Goal: Contribute content

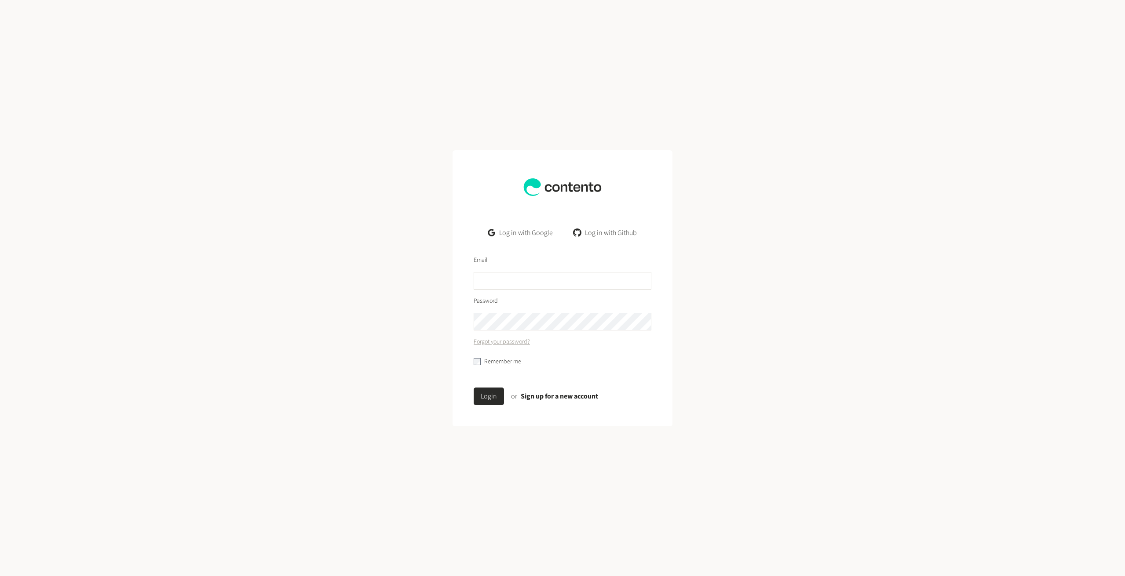
click at [540, 235] on link "Log in with Google" at bounding box center [520, 233] width 79 height 18
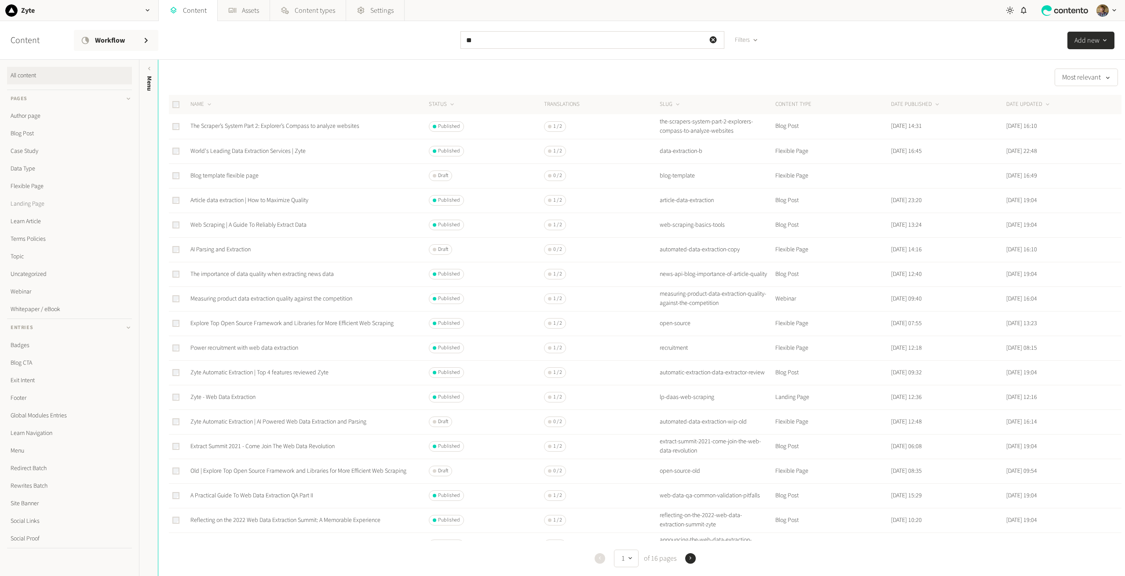
click at [33, 206] on link "Landing Page" at bounding box center [69, 204] width 125 height 18
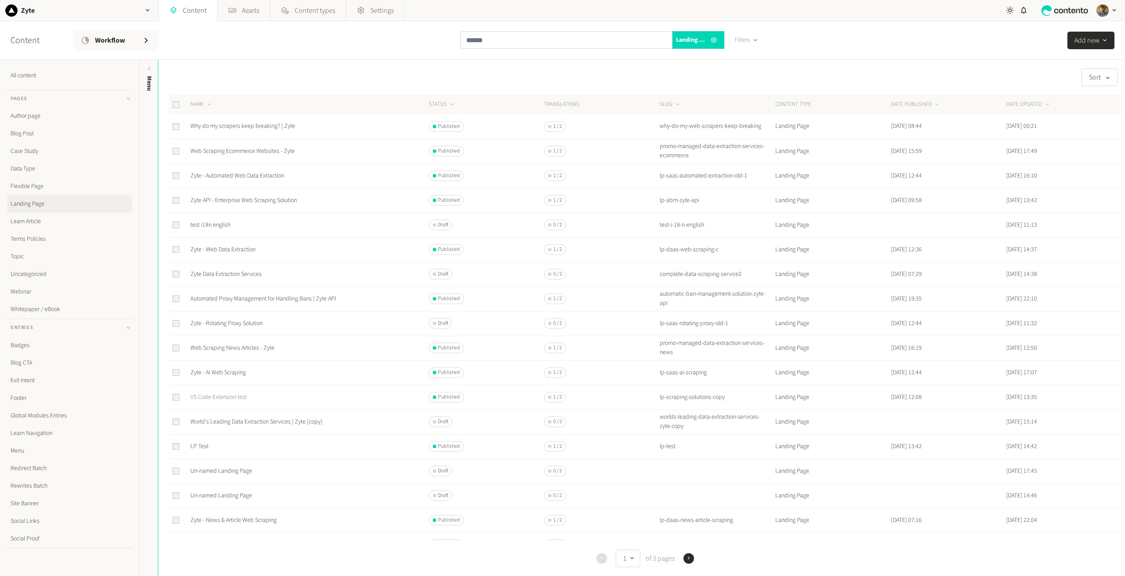
click at [237, 399] on link "VS Code Extension test" at bounding box center [218, 397] width 56 height 9
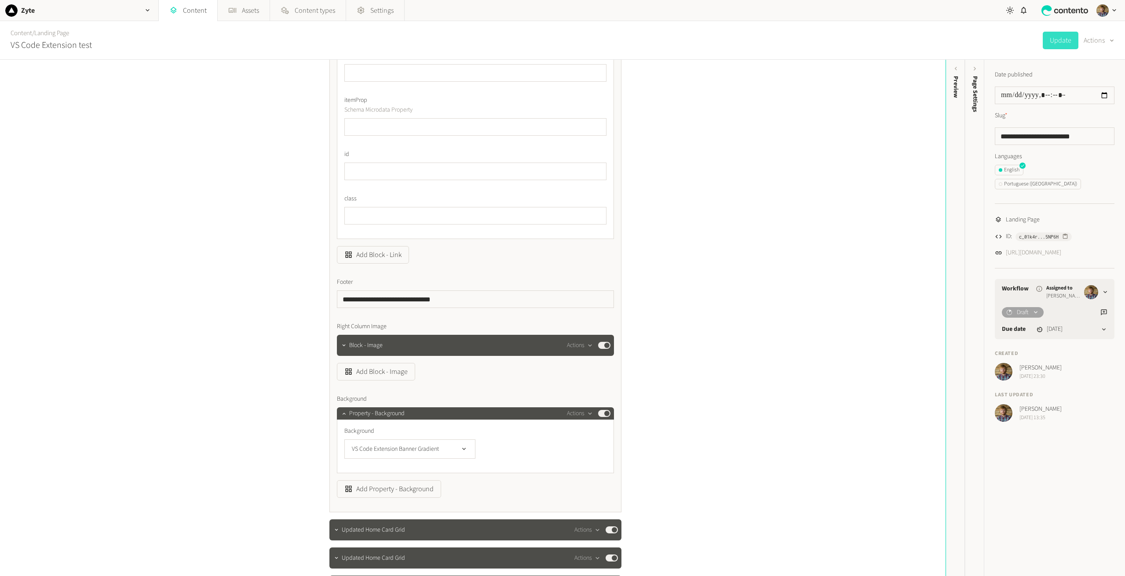
scroll to position [747, 0]
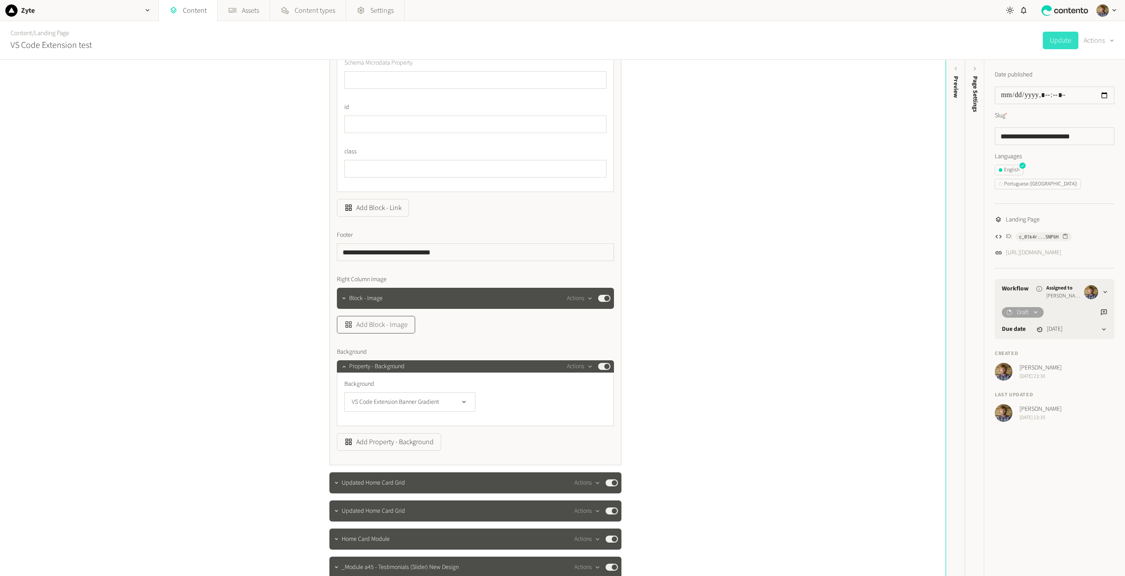
click at [397, 334] on button "Add Block - Image" at bounding box center [376, 325] width 78 height 18
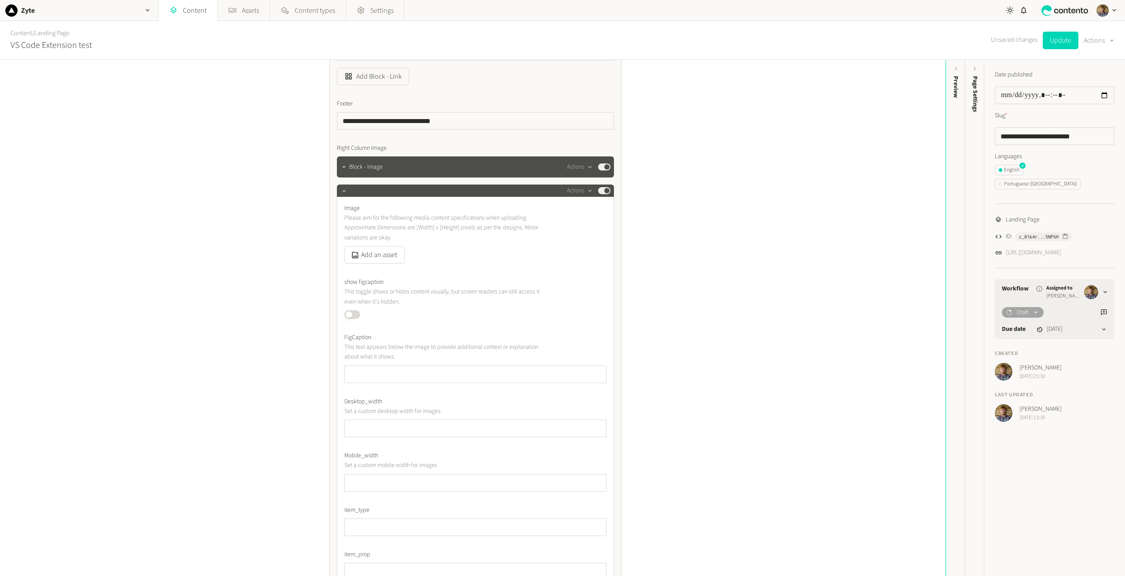
scroll to position [879, 0]
click at [383, 263] on button "Add an asset" at bounding box center [374, 255] width 60 height 18
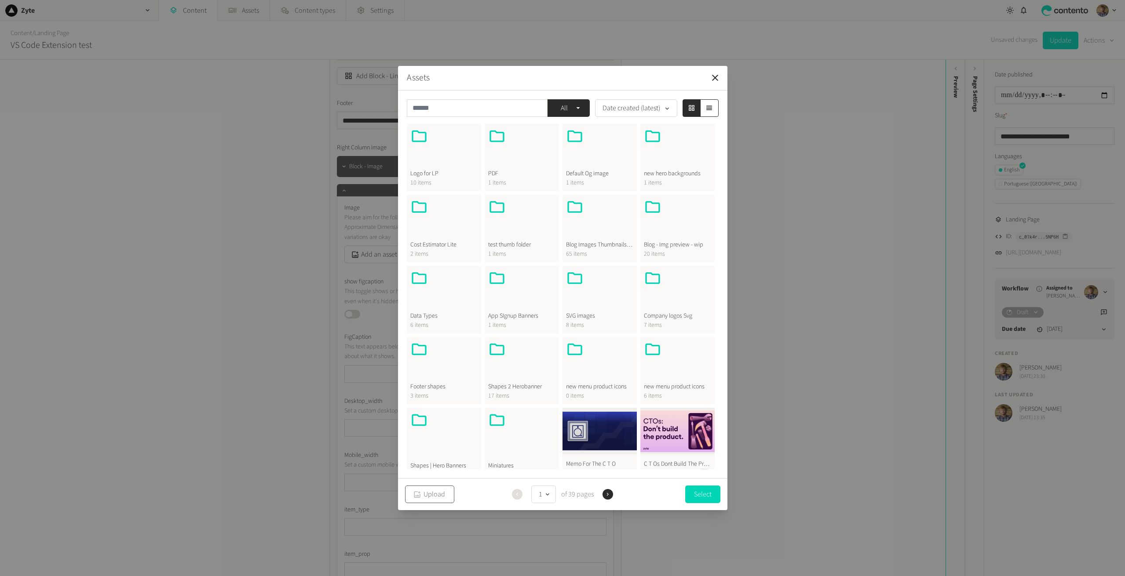
click at [431, 497] on button "Upload" at bounding box center [429, 495] width 49 height 18
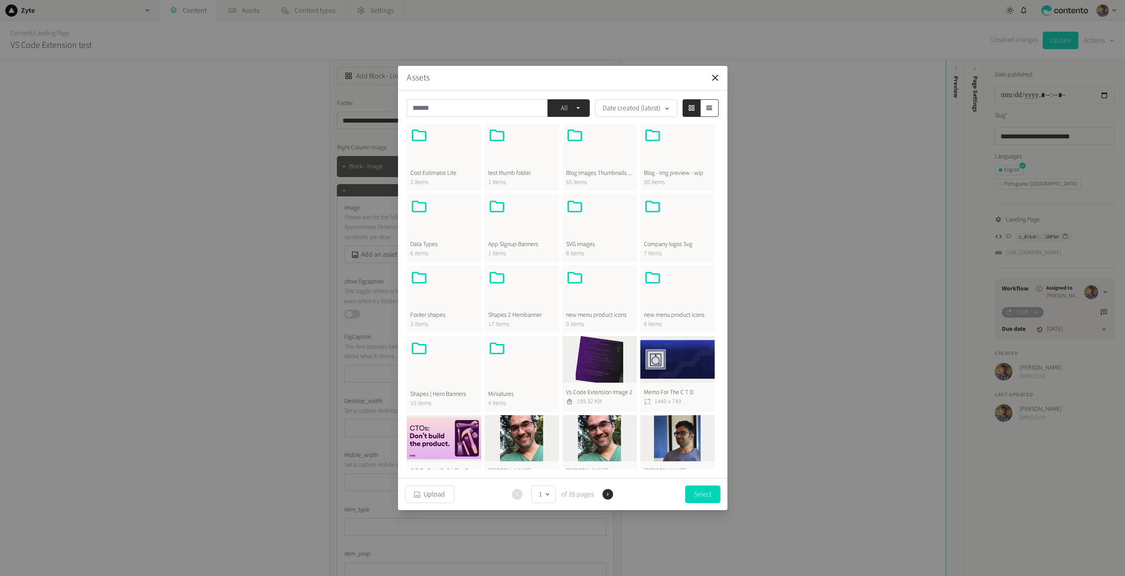
scroll to position [88, 0]
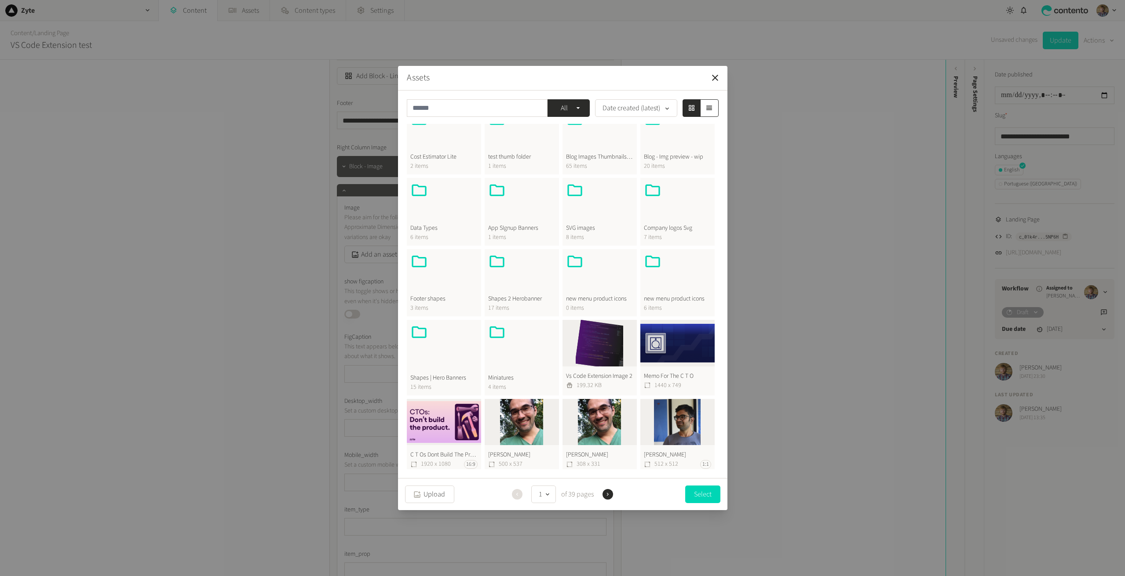
click at [595, 340] on button "Vs Code Extension Image 2 199.32 KB" at bounding box center [599, 358] width 74 height 76
click at [703, 498] on button "Select" at bounding box center [702, 494] width 35 height 18
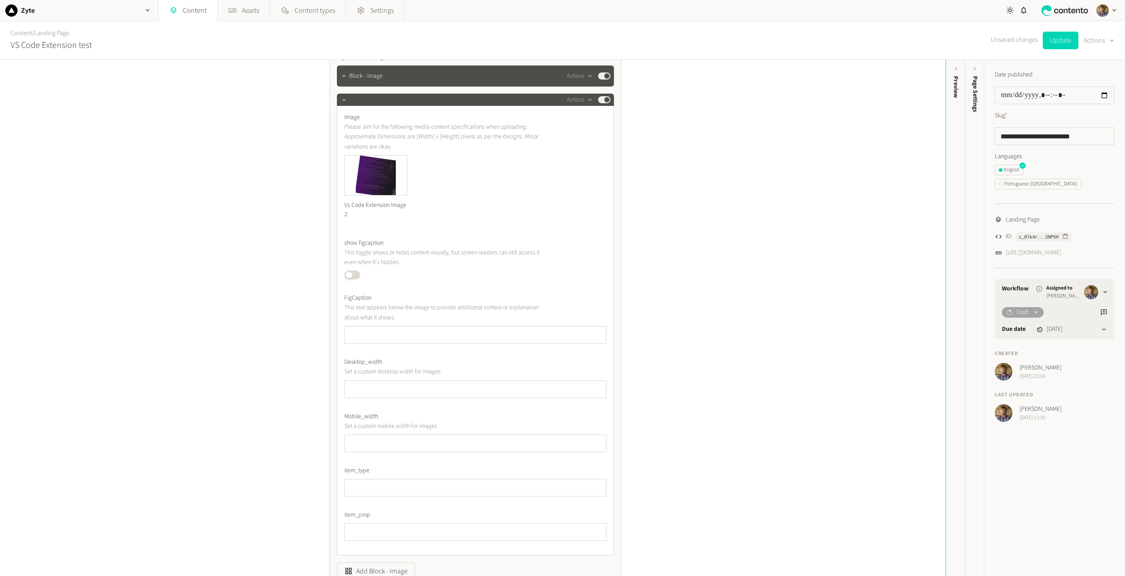
scroll to position [923, 0]
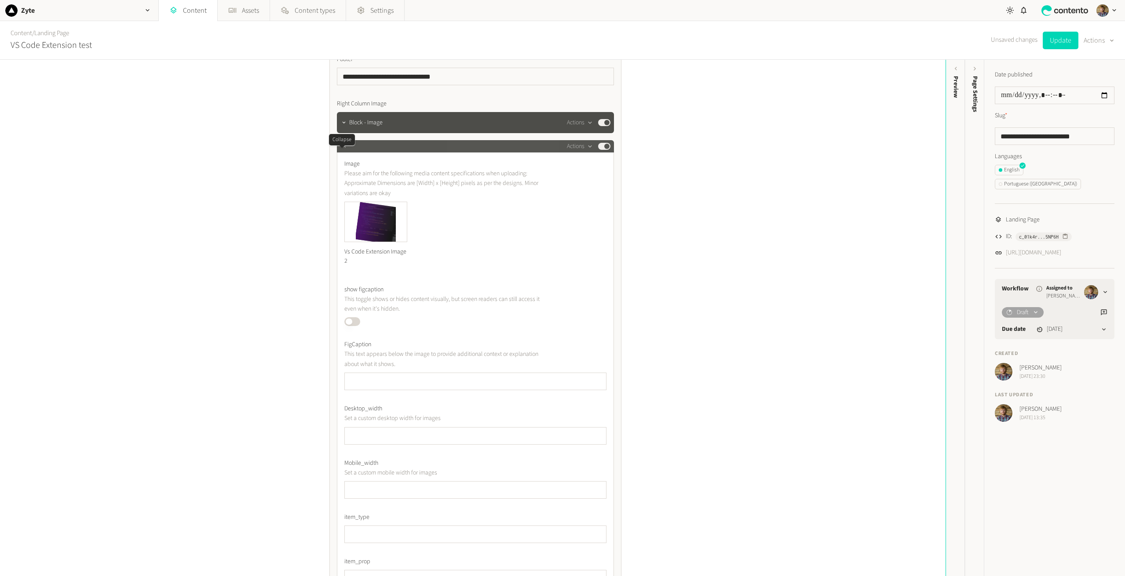
click at [341, 149] on icon "button" at bounding box center [344, 146] width 6 height 6
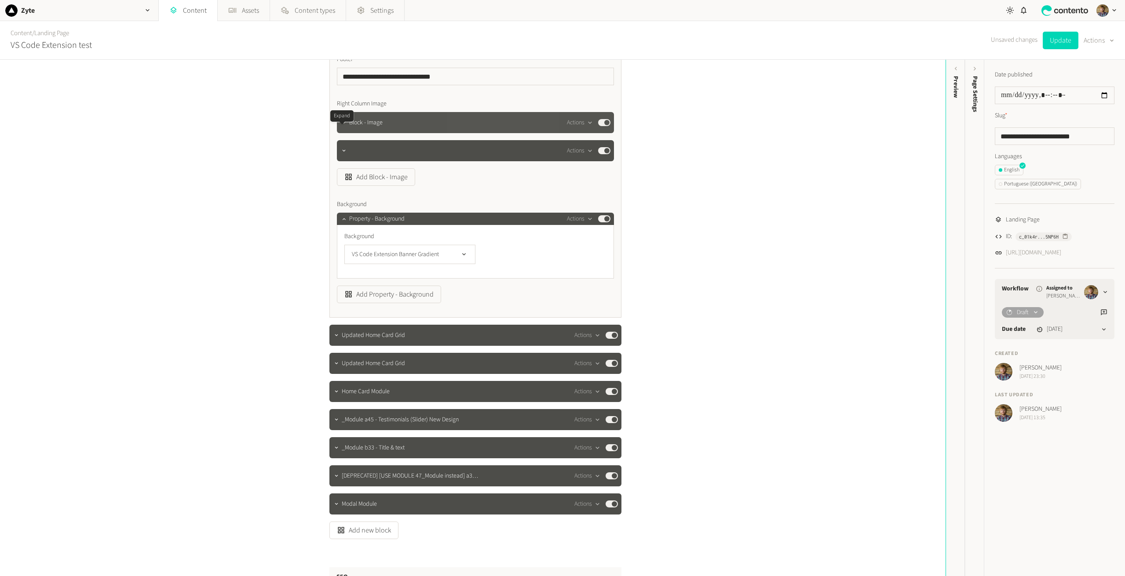
click at [341, 126] on icon "button" at bounding box center [344, 123] width 6 height 6
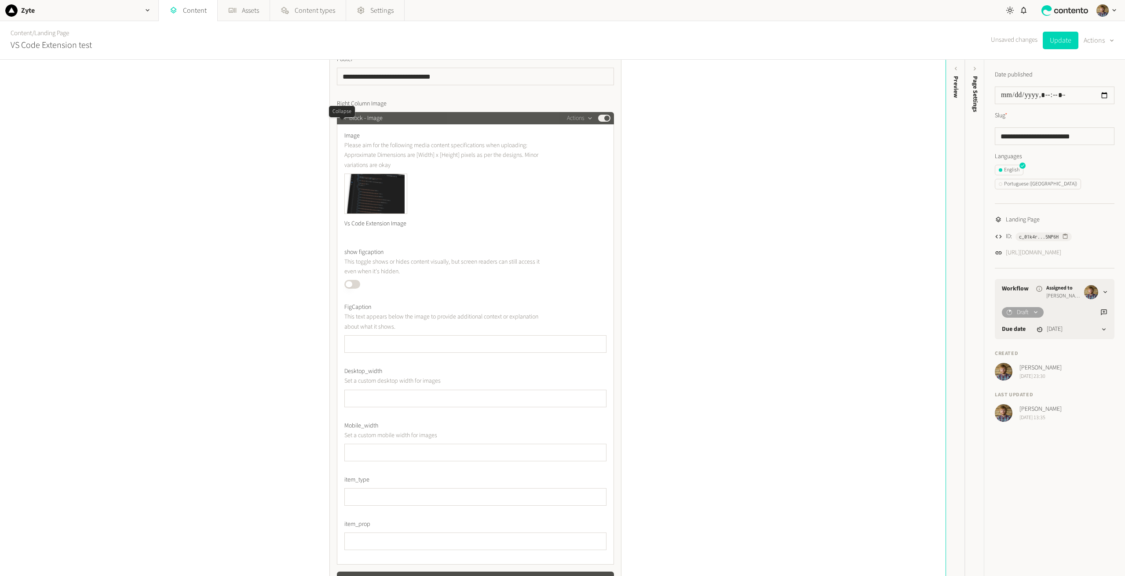
click at [339, 123] on button "button" at bounding box center [344, 117] width 11 height 11
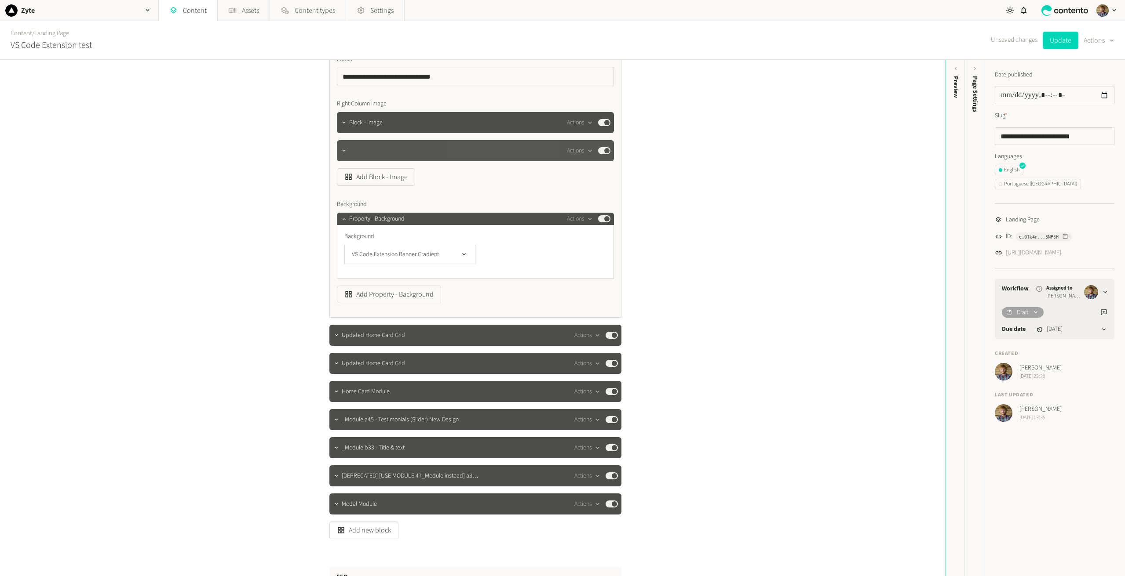
click at [602, 154] on button "Published" at bounding box center [604, 150] width 12 height 7
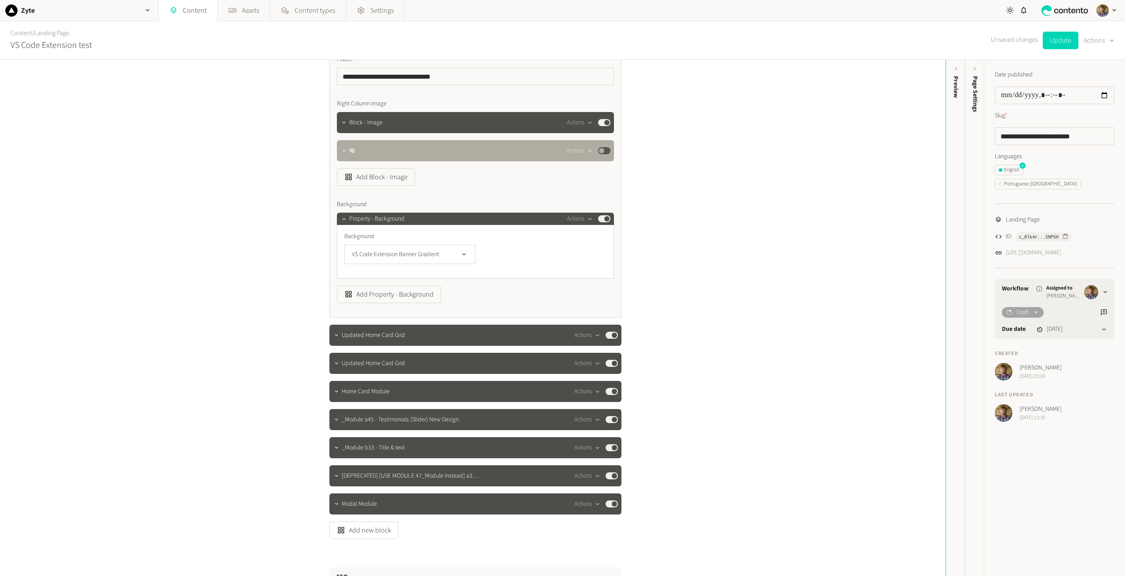
click at [601, 154] on button "Published" at bounding box center [604, 150] width 12 height 7
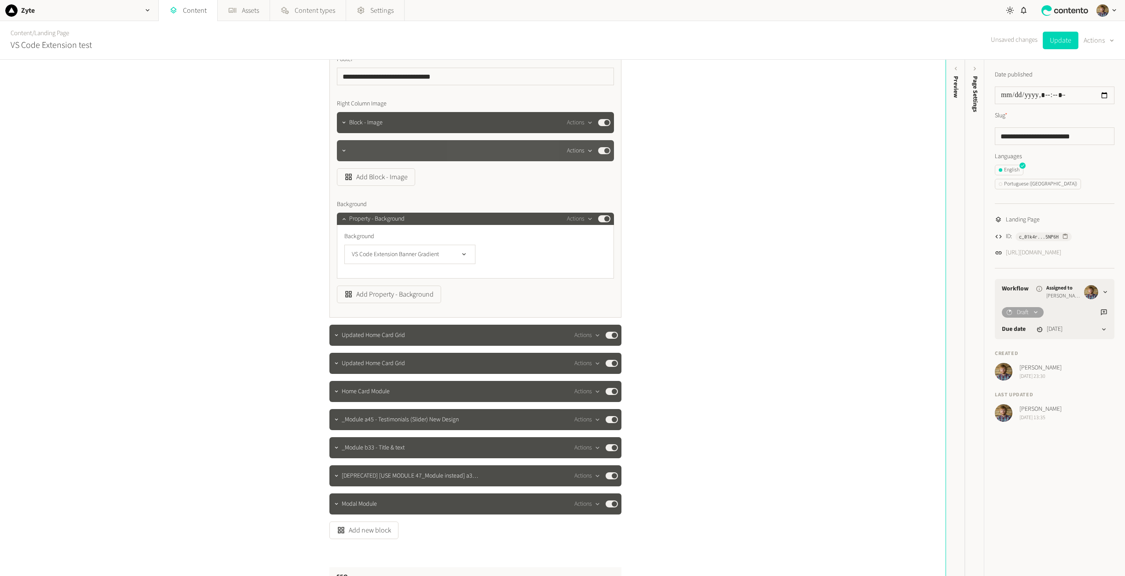
click at [588, 155] on icon "button" at bounding box center [589, 150] width 7 height 7
click at [590, 226] on button "Delete" at bounding box center [593, 228] width 58 height 16
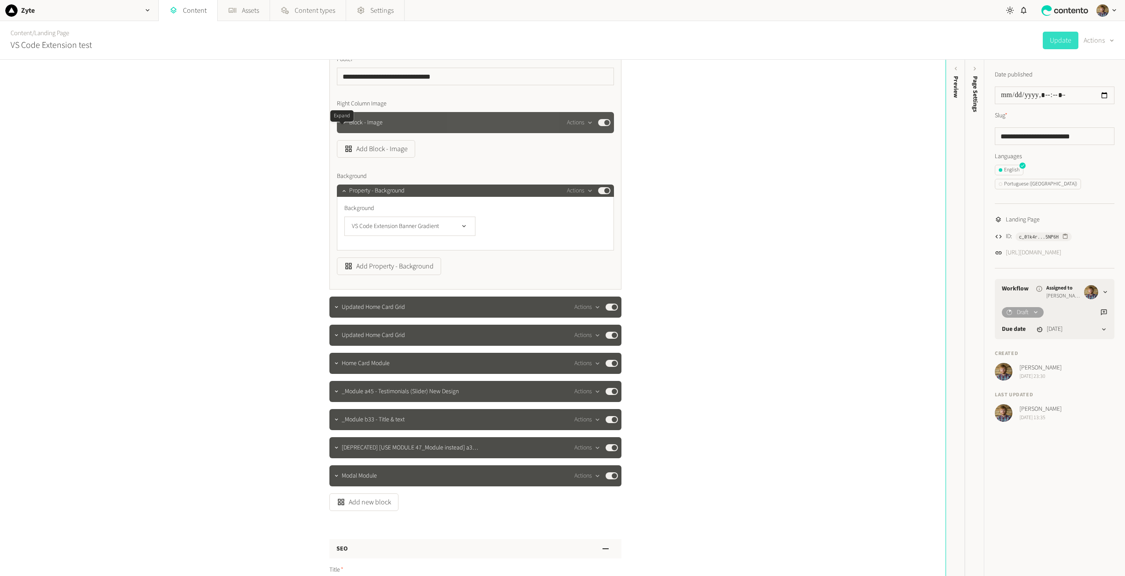
click at [342, 129] on div at bounding box center [344, 122] width 11 height 12
click at [342, 126] on icon "button" at bounding box center [344, 123] width 6 height 6
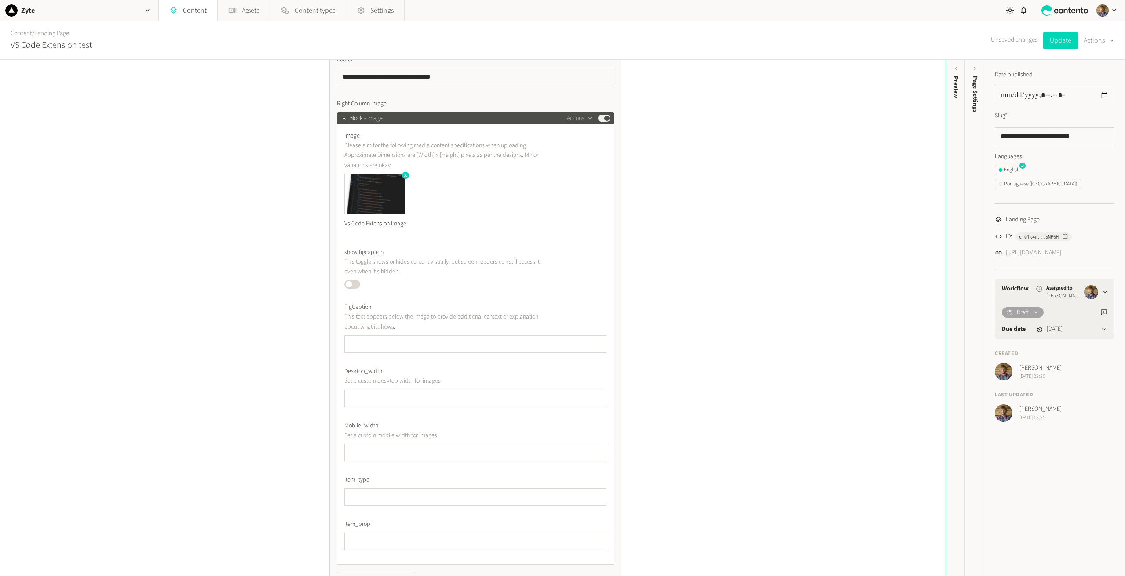
click at [372, 206] on img at bounding box center [376, 193] width 62 height 39
click at [403, 178] on icon "button" at bounding box center [405, 175] width 6 height 6
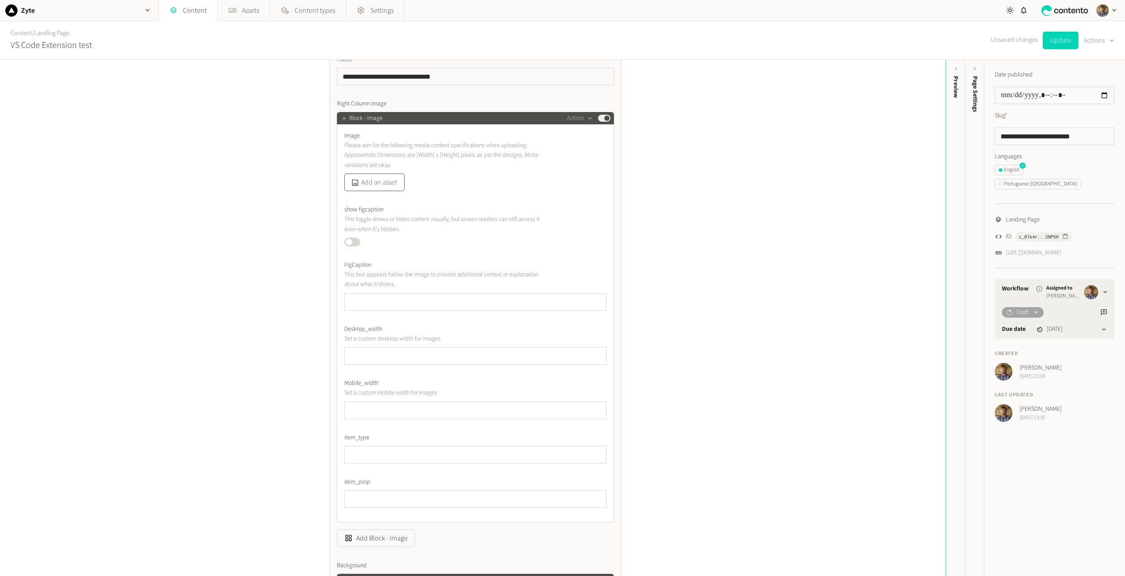
click at [379, 191] on button "Add an asset" at bounding box center [374, 183] width 60 height 18
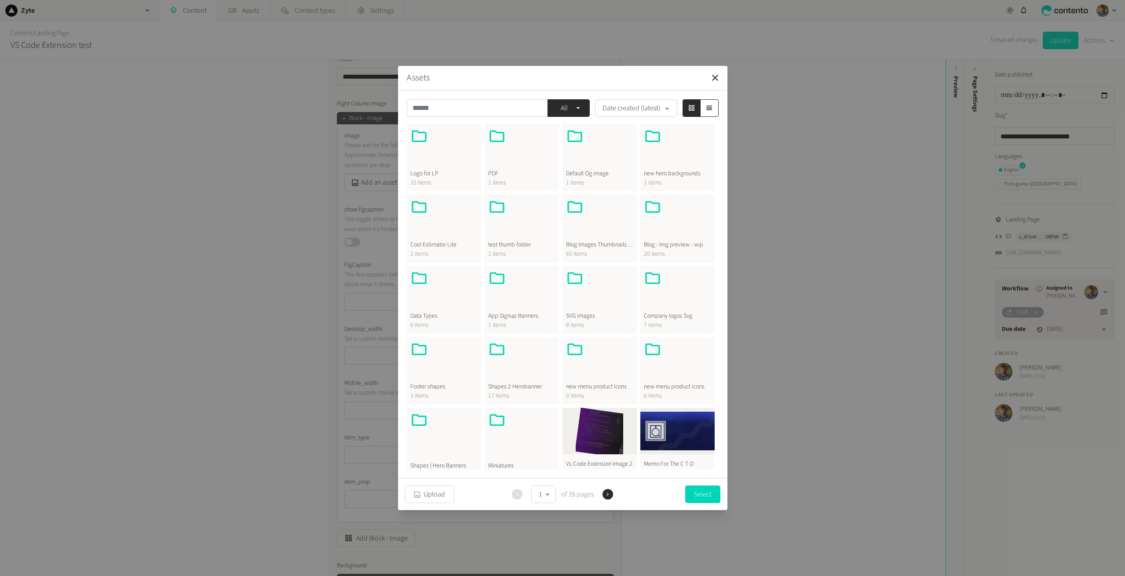
click at [597, 432] on button "Vs Code Extension Image 2 199.32 KB" at bounding box center [599, 446] width 74 height 76
click at [706, 494] on button "Select" at bounding box center [702, 494] width 35 height 18
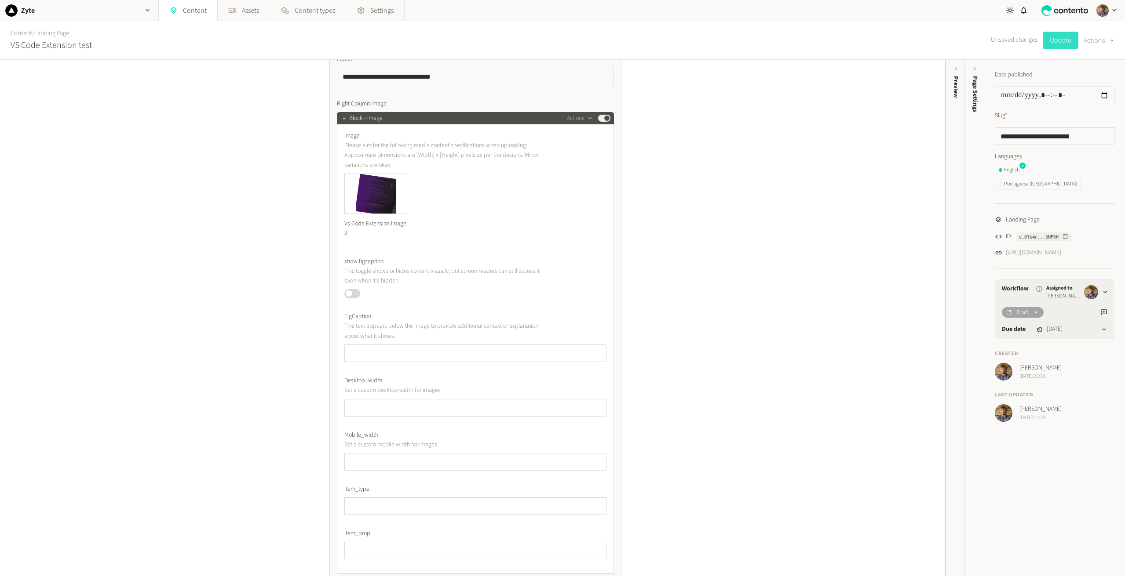
click at [1060, 37] on button "Update" at bounding box center [1060, 41] width 36 height 18
click at [828, 244] on div "**********" at bounding box center [472, 318] width 945 height 517
click at [404, 177] on icon "button" at bounding box center [406, 176] width 4 height 4
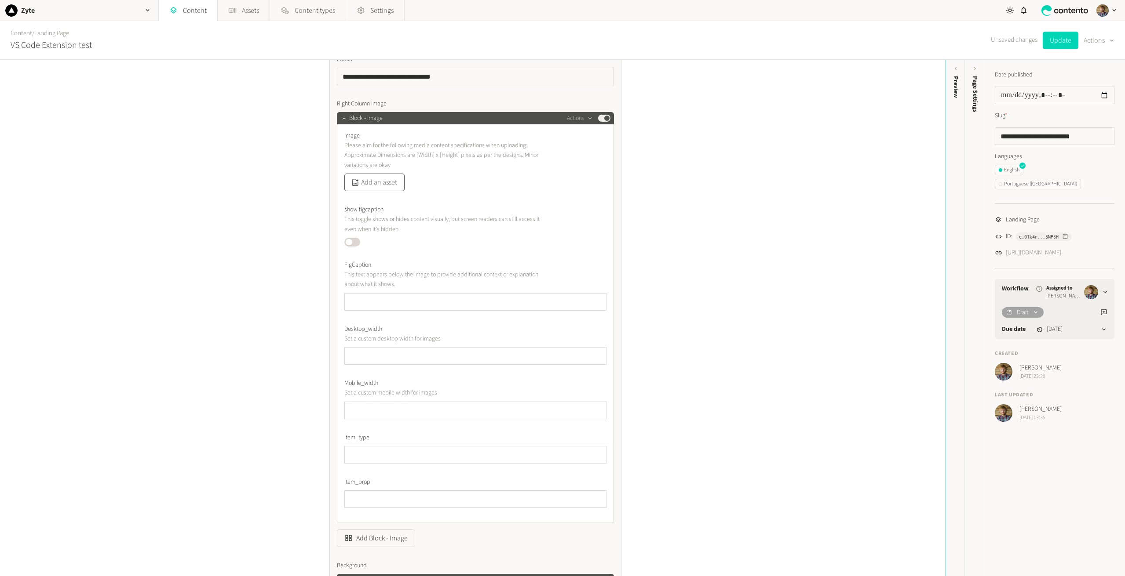
click at [379, 191] on button "Add an asset" at bounding box center [374, 183] width 60 height 18
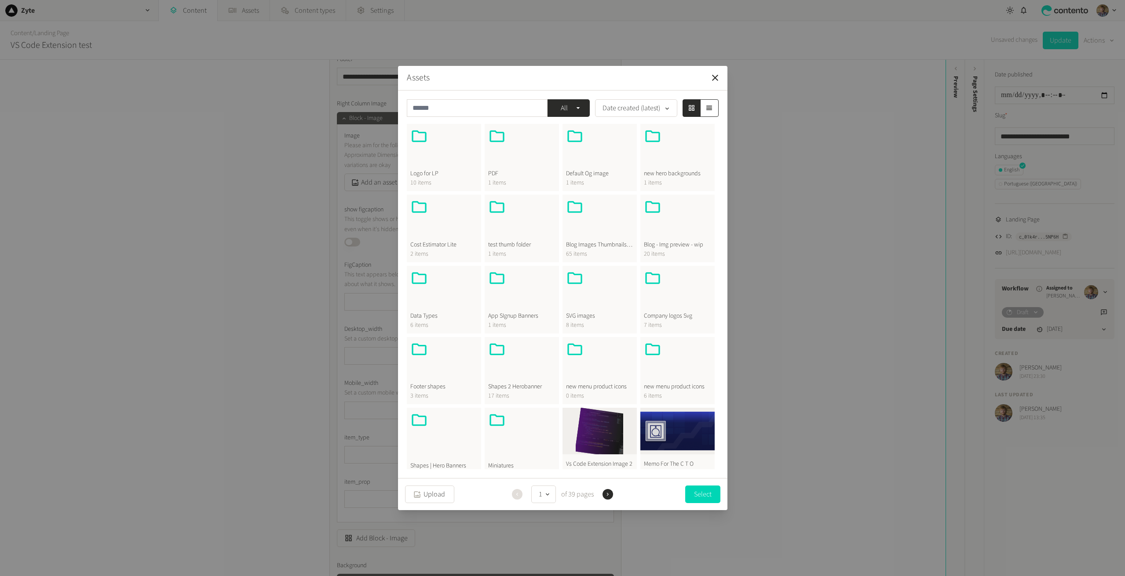
click at [577, 107] on icon "button" at bounding box center [578, 108] width 8 height 8
click at [717, 76] on icon "button" at bounding box center [715, 78] width 6 height 6
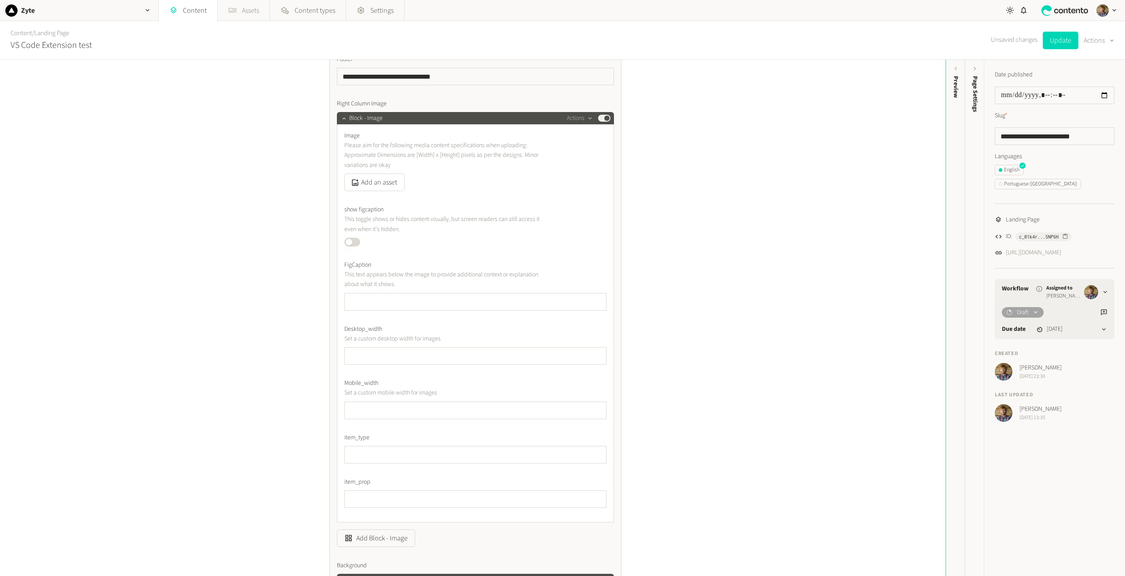
click at [239, 10] on link "Assets" at bounding box center [244, 10] width 52 height 21
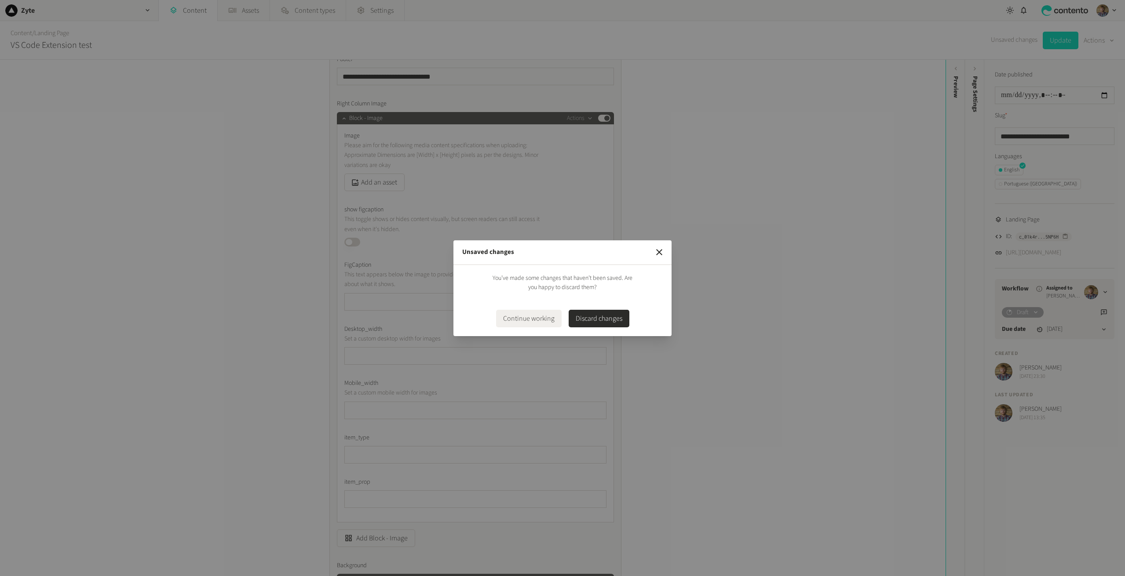
click at [594, 319] on button "Discard changes" at bounding box center [598, 319] width 61 height 18
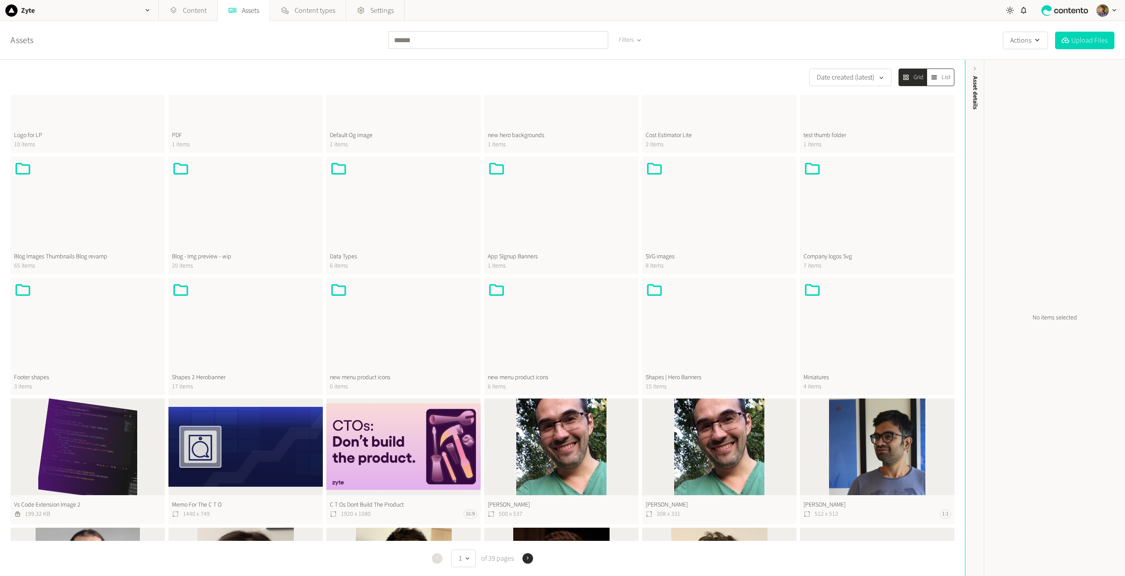
scroll to position [176, 0]
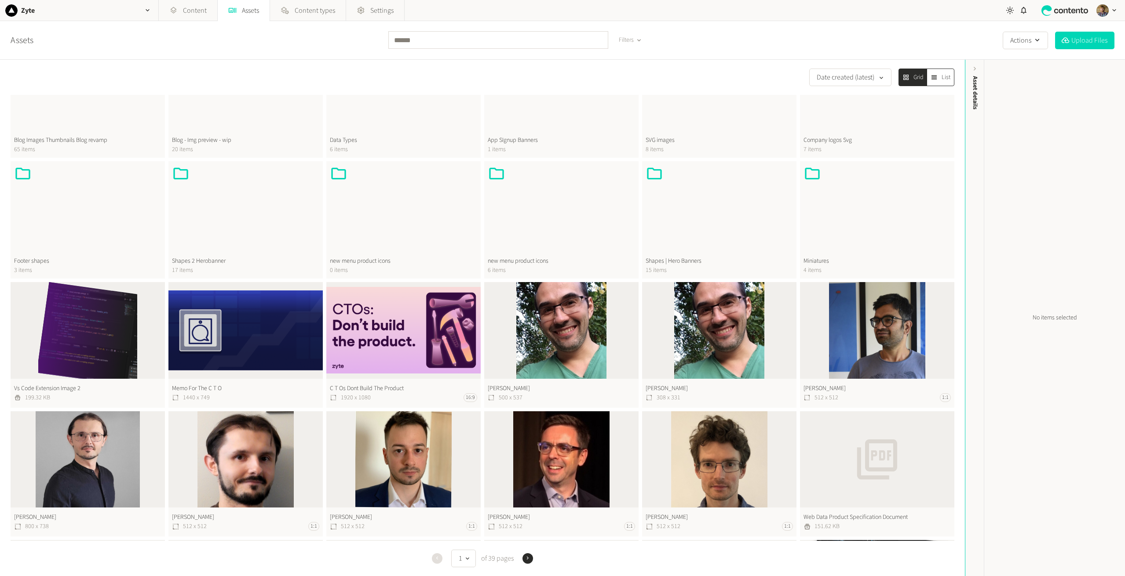
click at [98, 354] on button "Vs Code Extension Image 2 199.32 KB" at bounding box center [88, 344] width 154 height 125
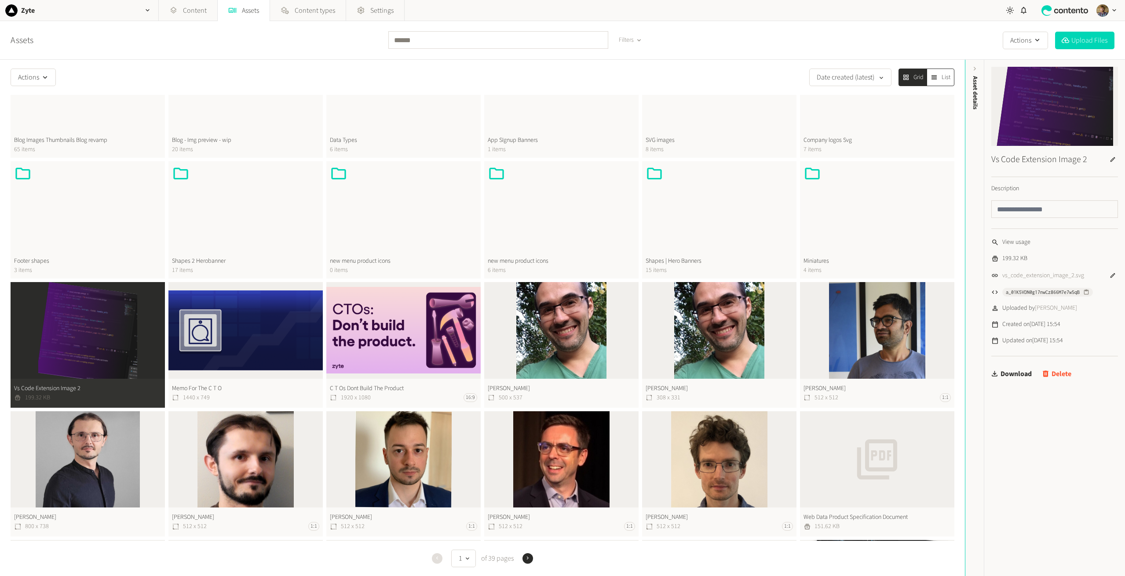
click at [1066, 375] on button "Delete" at bounding box center [1056, 374] width 29 height 18
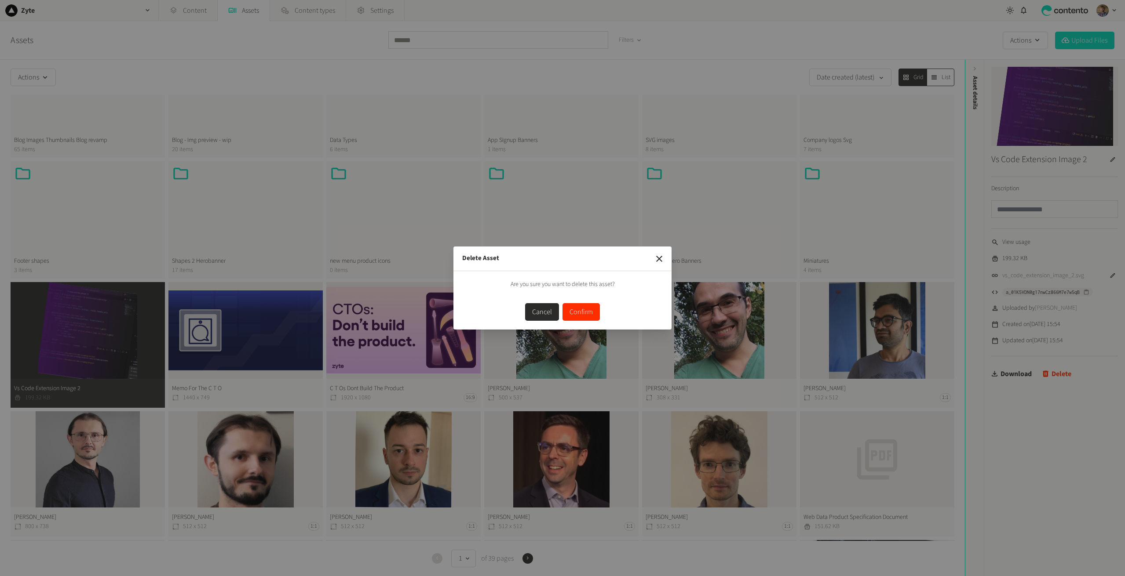
click at [592, 311] on button "Confirm" at bounding box center [580, 312] width 37 height 18
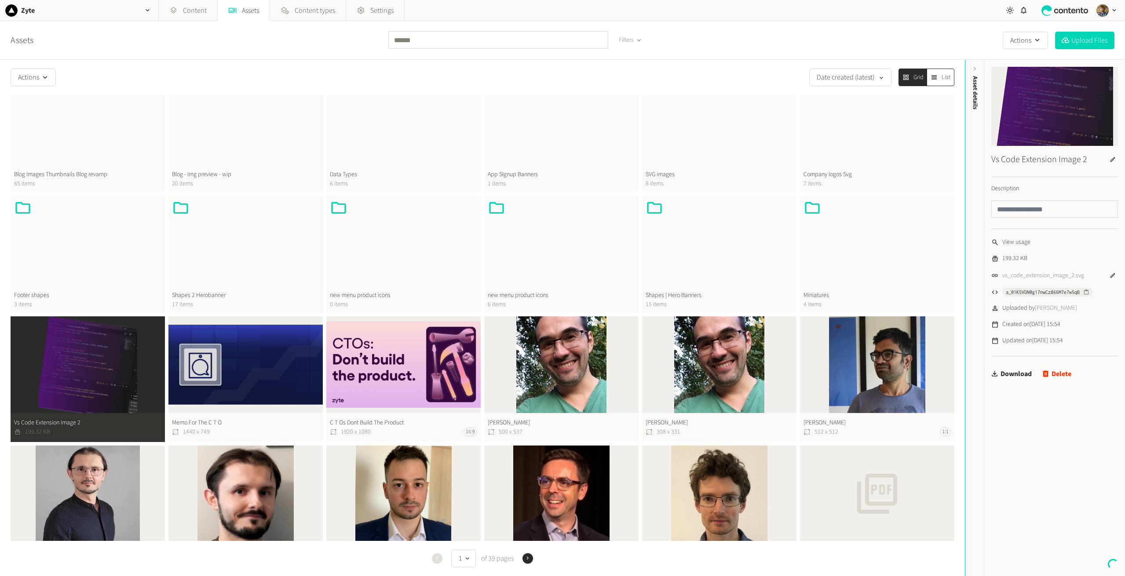
scroll to position [0, 0]
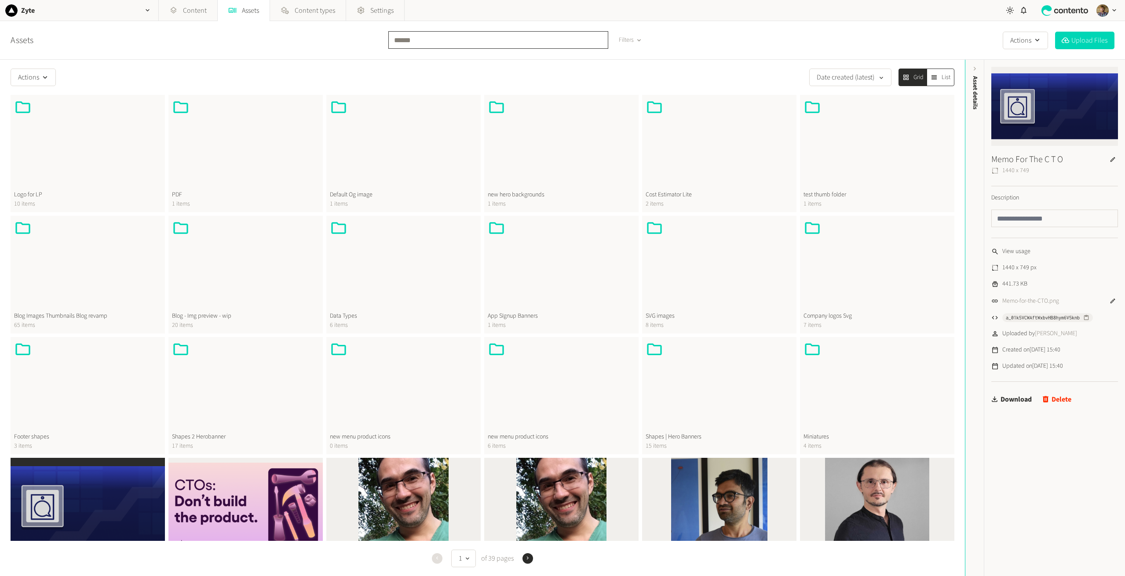
click at [409, 36] on input "text" at bounding box center [498, 40] width 220 height 18
type input "*****"
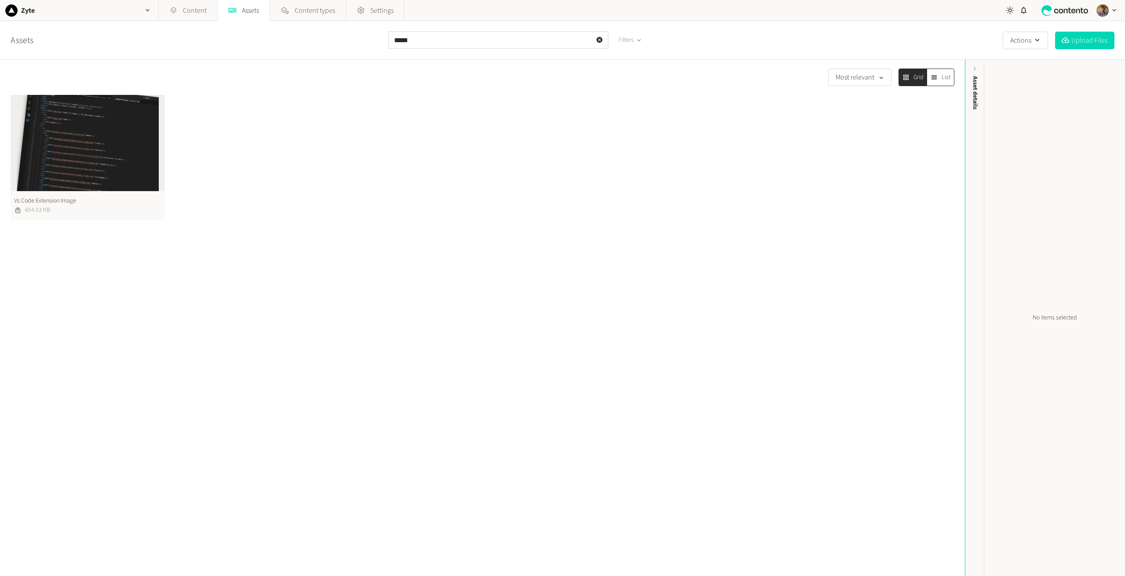
click at [102, 149] on button "Vs Code Extension Image 654.53 KB" at bounding box center [88, 157] width 154 height 125
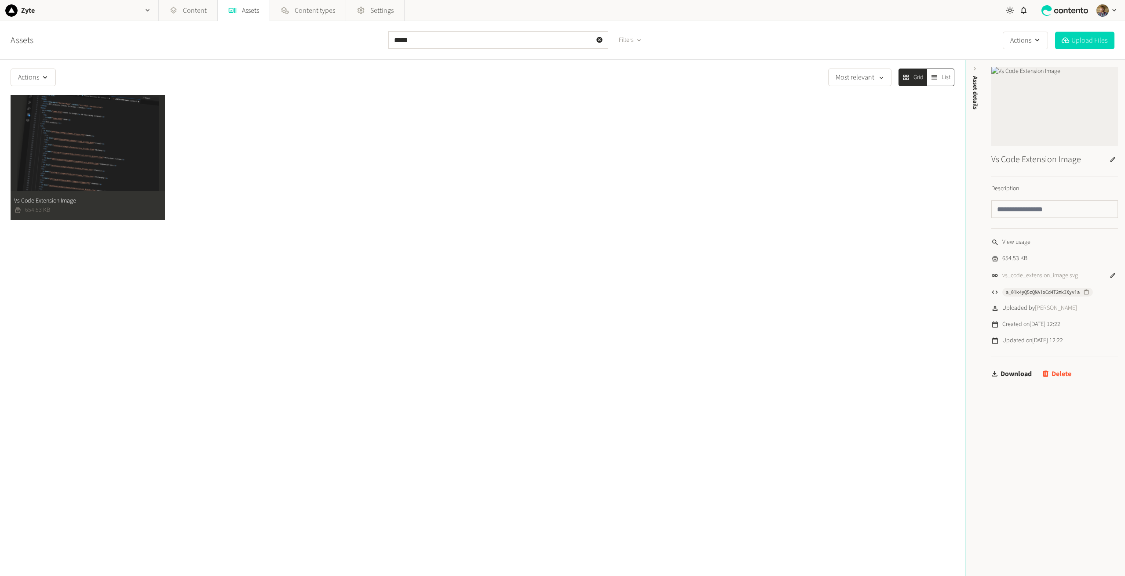
click at [1064, 375] on button "Delete" at bounding box center [1056, 374] width 29 height 18
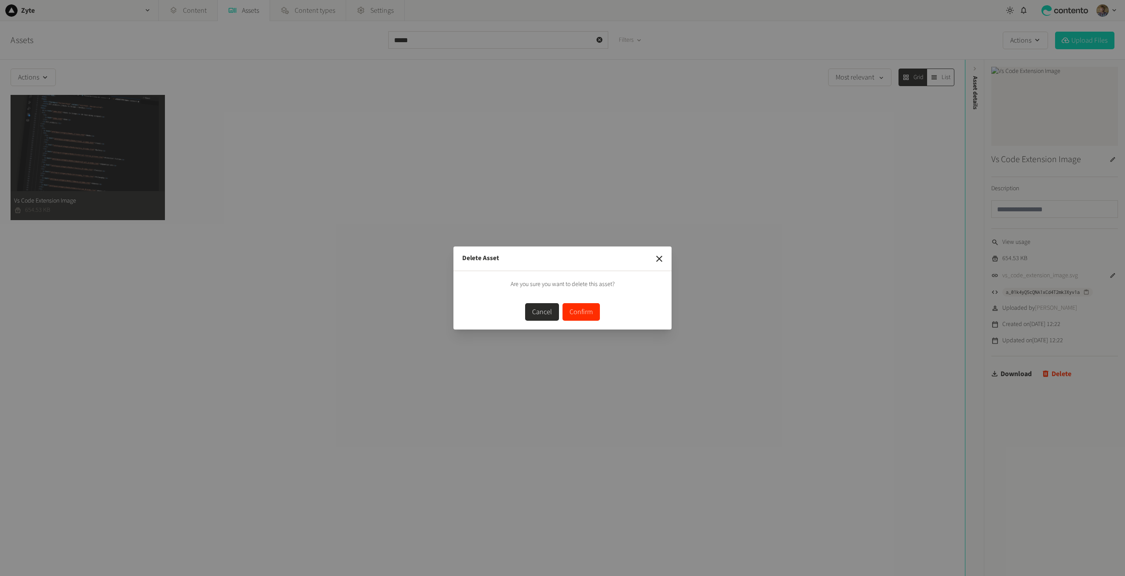
click at [585, 313] on button "Confirm" at bounding box center [580, 312] width 37 height 18
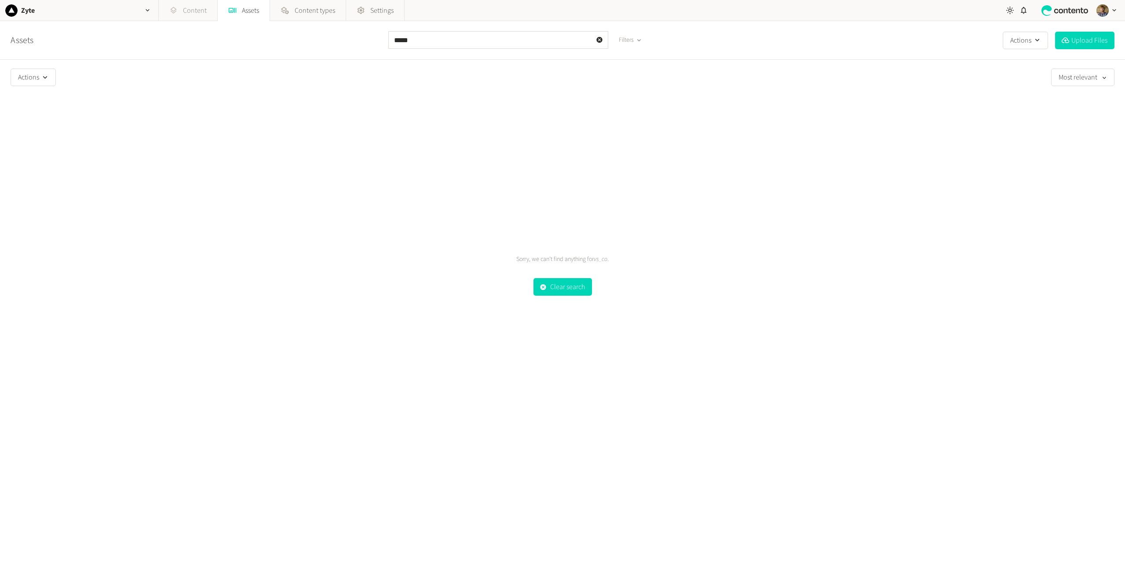
click at [192, 9] on link "Content" at bounding box center [188, 10] width 58 height 21
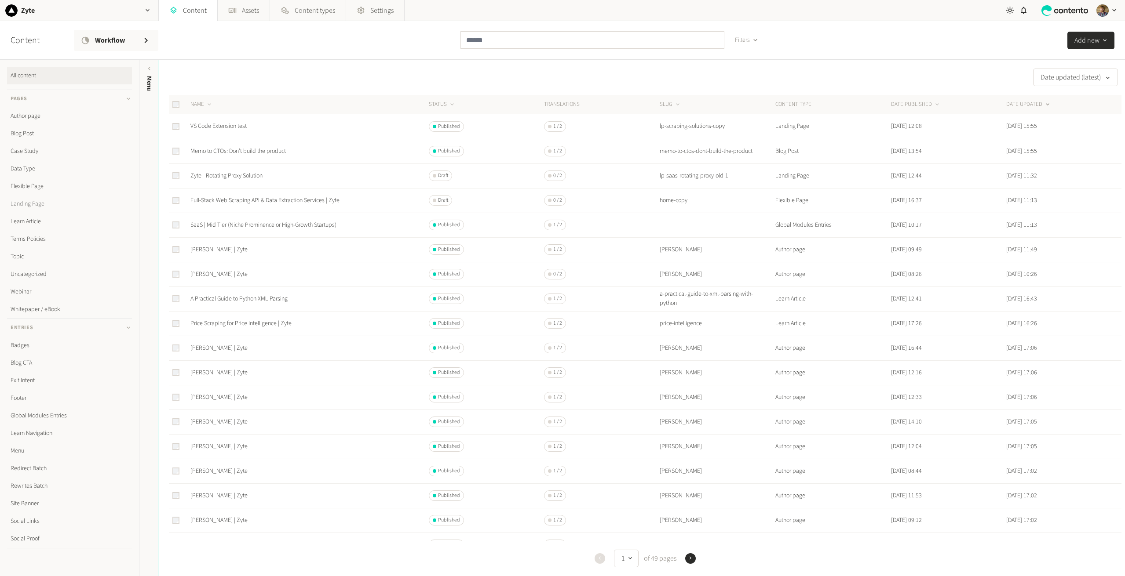
click at [27, 203] on link "Landing Page" at bounding box center [69, 204] width 125 height 18
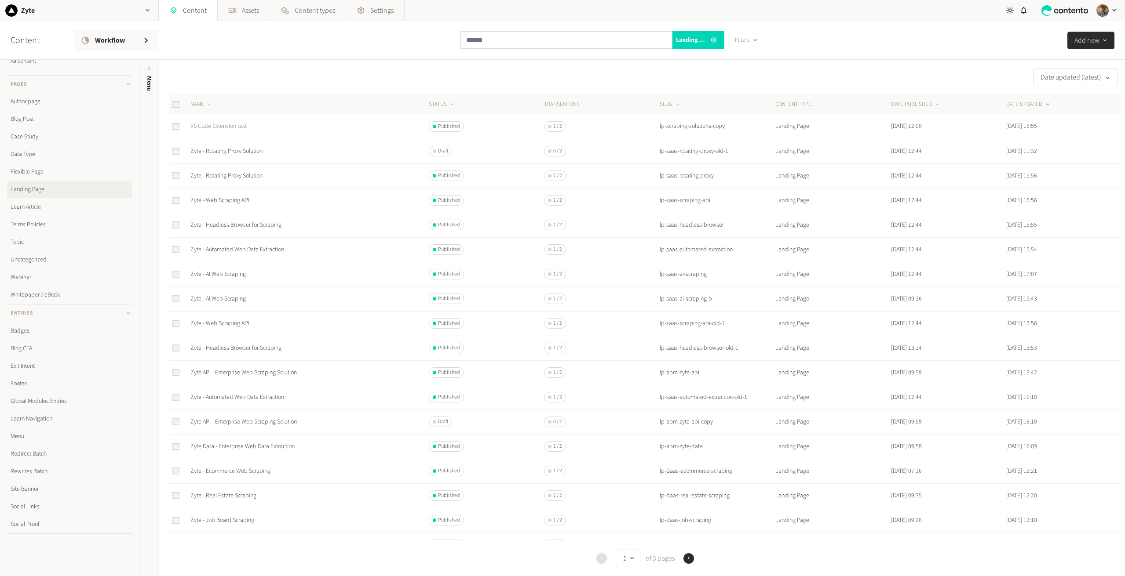
click at [211, 129] on link "VS Code Extension test" at bounding box center [218, 126] width 56 height 9
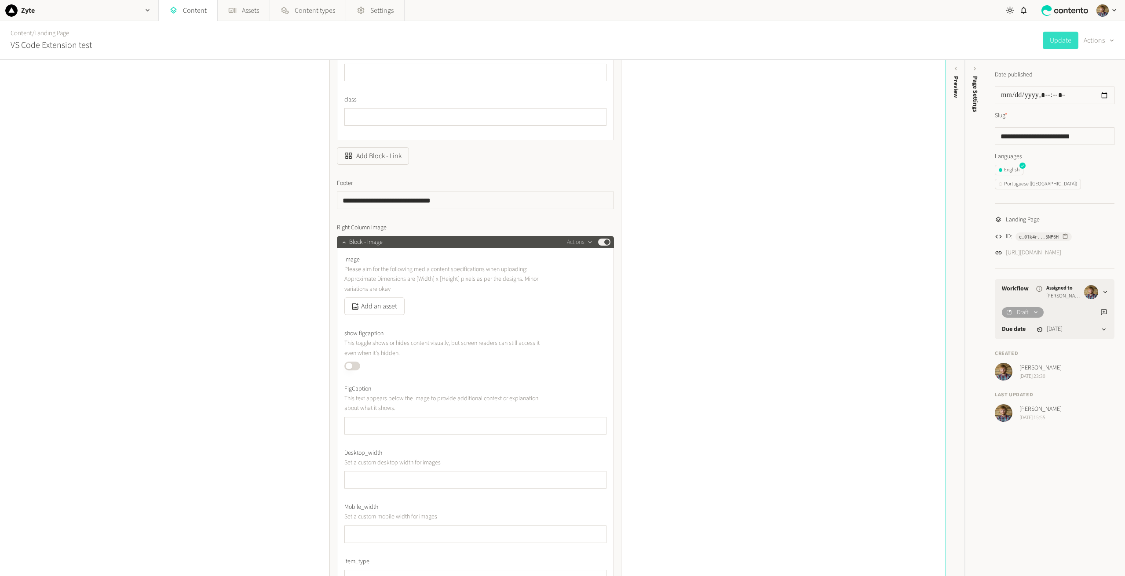
scroll to position [967, 0]
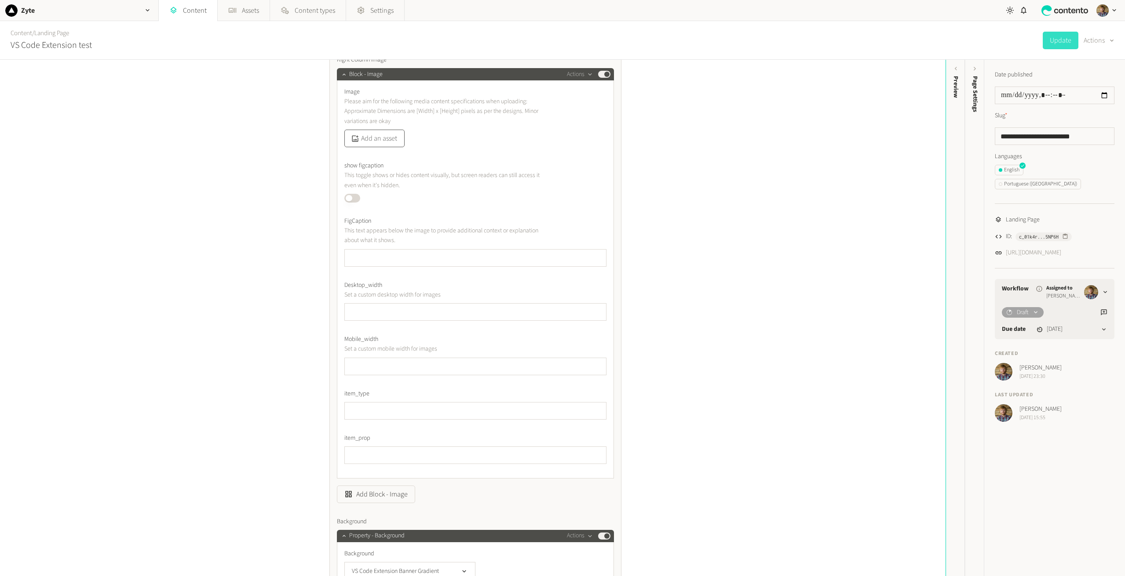
click at [383, 146] on button "Add an asset" at bounding box center [374, 139] width 60 height 18
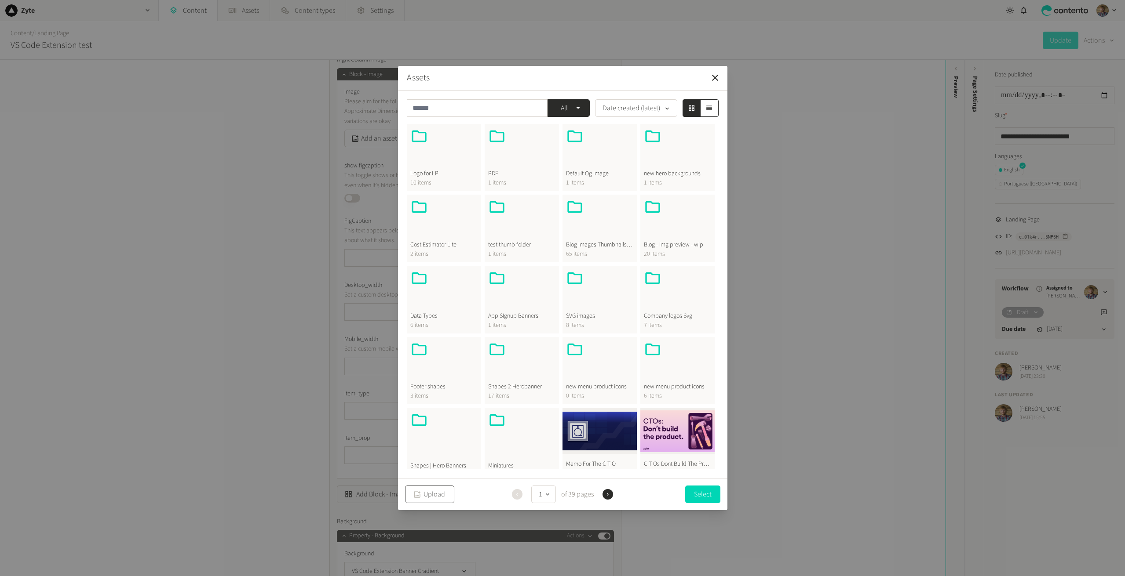
click at [427, 493] on button "Upload" at bounding box center [429, 495] width 49 height 18
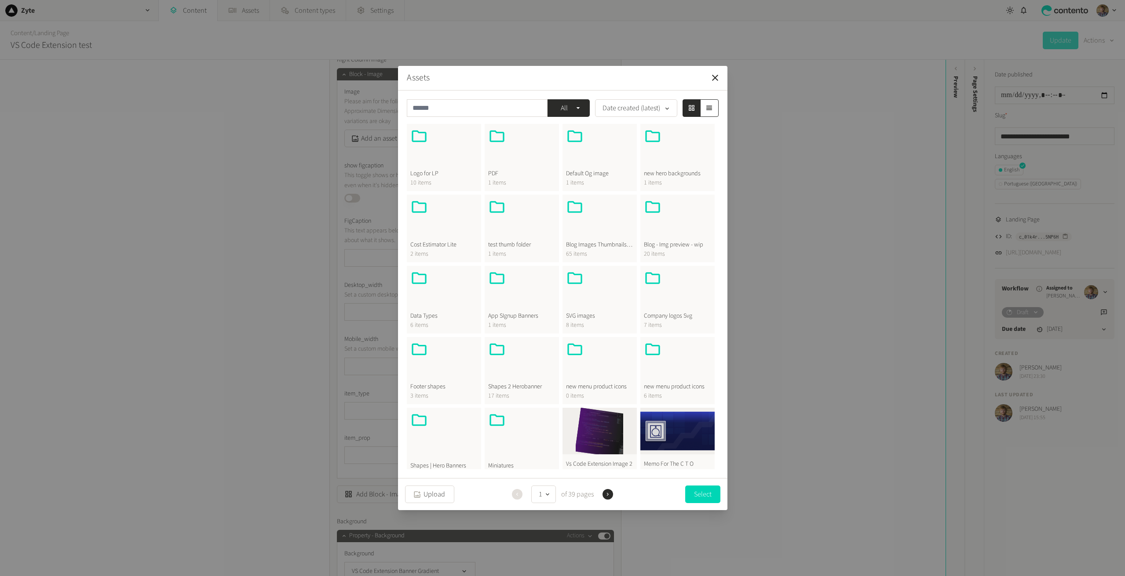
click at [613, 419] on button "Vs Code Extension Image 2 199.34 KB" at bounding box center [599, 446] width 74 height 76
click at [709, 496] on button "Select" at bounding box center [702, 494] width 35 height 18
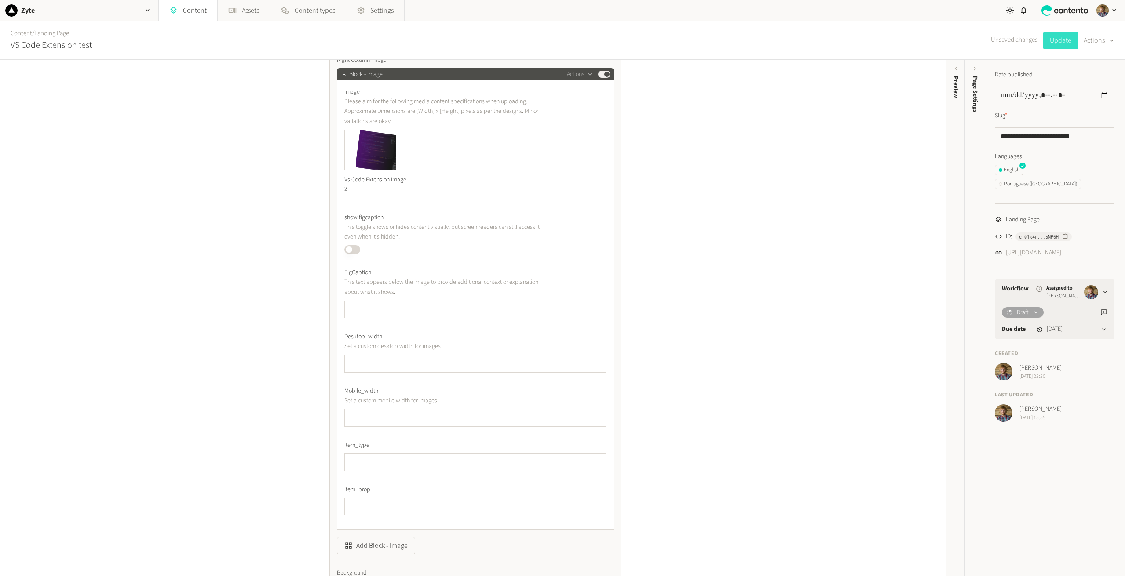
click at [1058, 43] on button "Update" at bounding box center [1060, 41] width 36 height 18
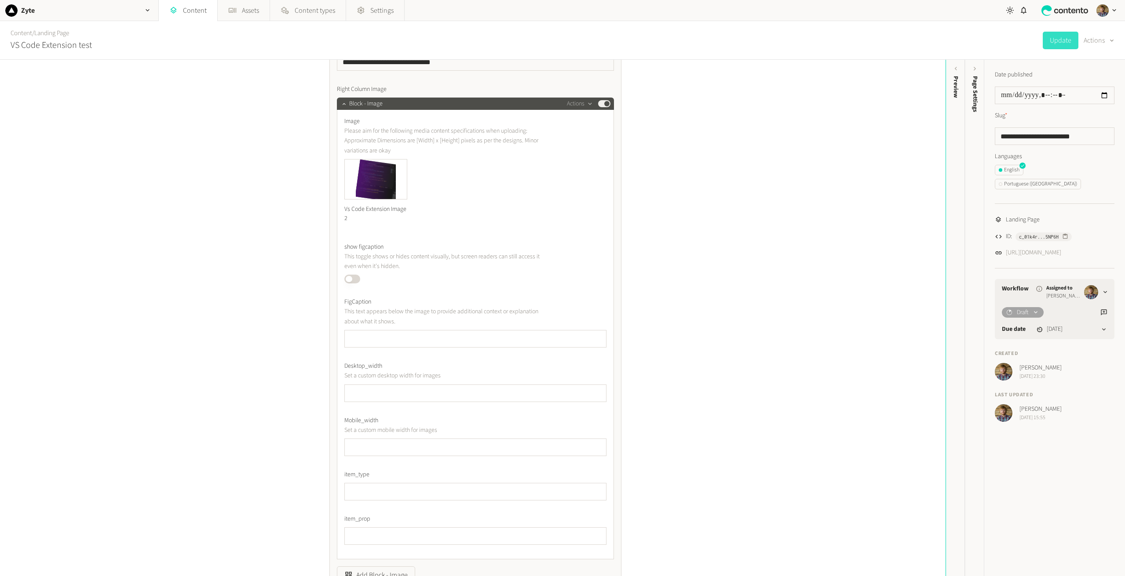
scroll to position [835, 0]
